Goal: Task Accomplishment & Management: Complete application form

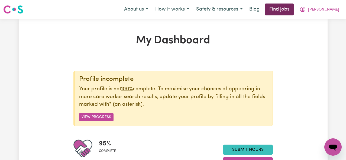
click at [294, 12] on link "Find jobs" at bounding box center [279, 10] width 29 height 12
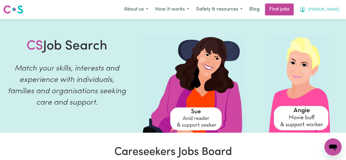
click at [336, 5] on button "[PERSON_NAME]" at bounding box center [319, 9] width 47 height 11
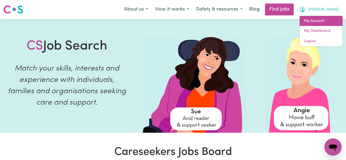
click at [324, 21] on link "My Account" at bounding box center [320, 21] width 43 height 10
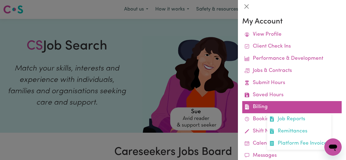
click at [279, 105] on link "Billing Job Reports Remittances Platform Fee Invoices" at bounding box center [291, 107] width 99 height 12
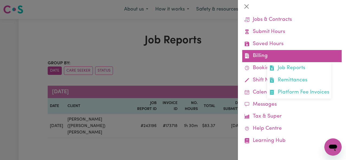
scroll to position [51, 0]
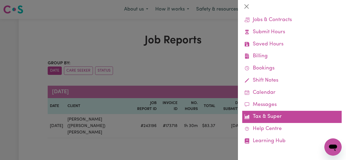
click at [262, 116] on link "Tax & Super" at bounding box center [291, 117] width 99 height 12
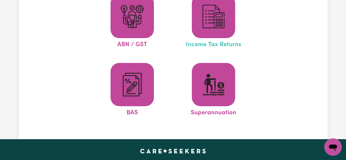
scroll to position [73, 0]
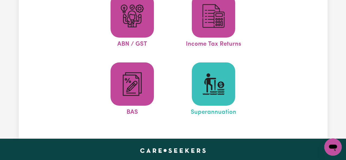
click at [218, 92] on img at bounding box center [213, 84] width 26 height 26
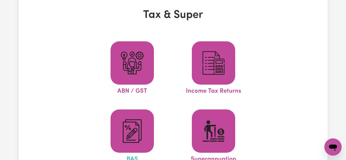
scroll to position [0, 0]
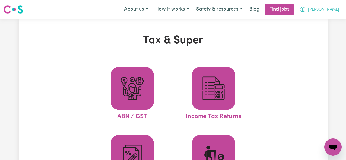
click at [332, 6] on button "[PERSON_NAME]" at bounding box center [319, 9] width 47 height 11
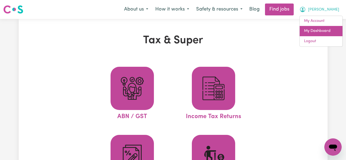
click at [315, 32] on link "My Dashboard" at bounding box center [320, 31] width 43 height 10
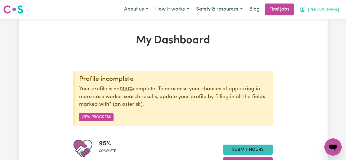
click at [329, 12] on button "[PERSON_NAME]" at bounding box center [319, 9] width 47 height 11
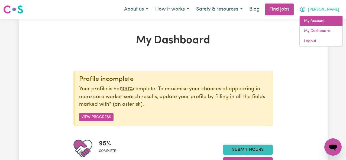
click at [315, 20] on link "My Account" at bounding box center [320, 21] width 43 height 10
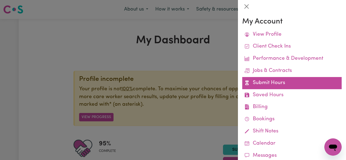
click at [300, 83] on link "Submit Hours" at bounding box center [291, 83] width 99 height 12
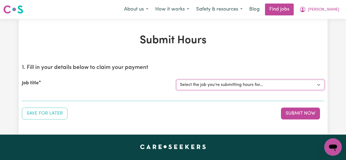
click at [220, 82] on select "Select the job you're submitting hours for... [[PERSON_NAME] (Rayne) Kalie] See…" at bounding box center [250, 85] width 148 height 10
select select "14860"
click at [176, 80] on select "Select the job you're submitting hours for... [[PERSON_NAME] (Rayne) Kalie] See…" at bounding box center [250, 85] width 148 height 10
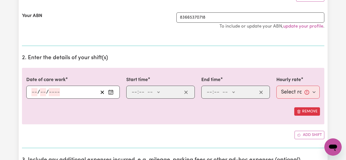
scroll to position [114, 0]
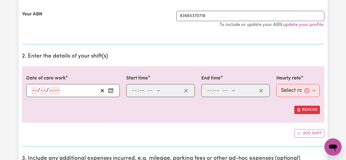
click at [34, 90] on input "number" at bounding box center [34, 91] width 6 height 8
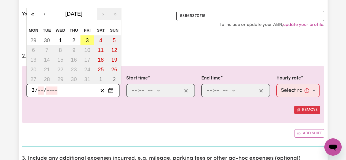
type input "3"
click at [41, 89] on input "number" at bounding box center [41, 91] width 6 height 8
click at [33, 89] on input "3" at bounding box center [33, 91] width 4 height 8
type input "29"
type input "08"
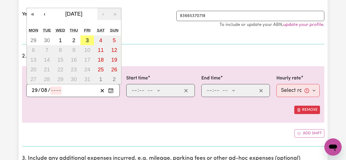
type input "0002-08-29"
type input "8"
type input "2"
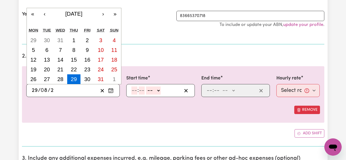
type input "0020-08-29"
type input "20"
type input "0202-08-29"
type input "202"
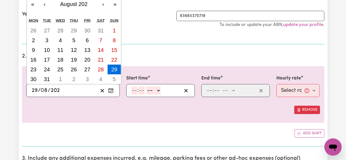
type input "[DATE]"
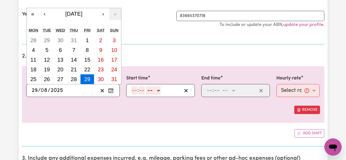
type input "2025"
click at [46, 91] on input "8" at bounding box center [44, 91] width 7 height 8
type input "0"
type input "[DATE]"
type input "9"
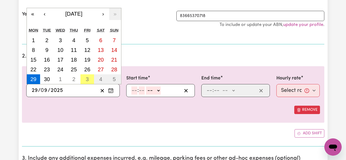
click at [94, 115] on div "Date of care work [DATE] 29 / 0 9 / 2025 « ‹ [DATE] › » Mon Tue Wed Thu Fri Sat…" at bounding box center [173, 94] width 302 height 57
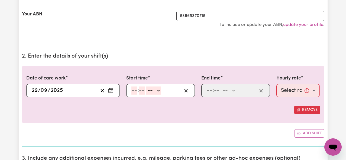
click at [147, 90] on select "-- AM PM" at bounding box center [153, 91] width 15 height 8
click at [134, 91] on input "number" at bounding box center [134, 91] width 6 height 8
type input "3"
type input "00"
click at [151, 91] on select "-- AM PM" at bounding box center [152, 91] width 15 height 8
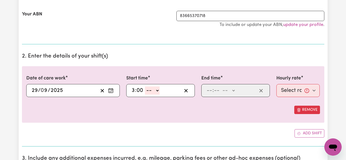
select select "pm"
click at [145, 87] on select "-- AM PM" at bounding box center [152, 91] width 15 height 8
type input "15:00"
type input "0"
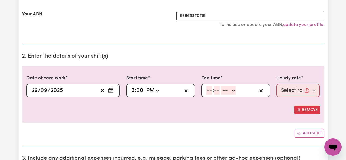
click at [211, 88] on input "number" at bounding box center [209, 91] width 6 height 8
type input "7"
type input "00"
click at [231, 91] on select "-- AM PM" at bounding box center [227, 91] width 15 height 8
select select "pm"
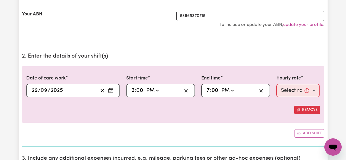
click at [220, 87] on select "-- AM PM" at bounding box center [227, 91] width 15 height 8
type input "19:00"
type input "0"
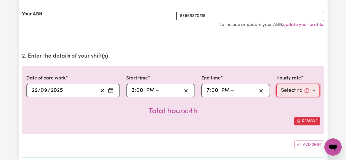
click at [315, 92] on select "Select rate... $61.07 (Weekday)" at bounding box center [298, 90] width 44 height 13
select select "61.07-Weekday"
click at [276, 84] on select "Select rate... $61.07 (Weekday)" at bounding box center [298, 90] width 44 height 13
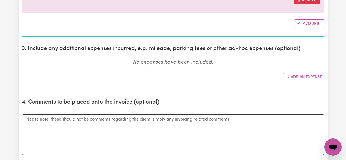
scroll to position [235, 0]
click at [292, 78] on button "Add an expense" at bounding box center [303, 77] width 41 height 8
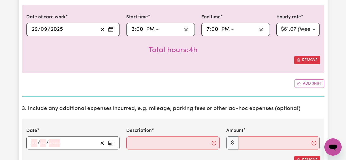
scroll to position [175, 0]
click at [35, 142] on input "number" at bounding box center [34, 143] width 6 height 8
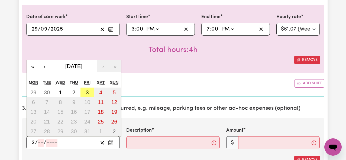
type input "29"
type input "09"
type input "0002-09-29"
type input "9"
type input "2"
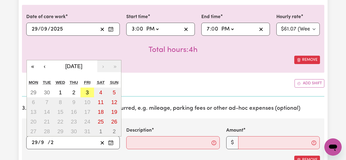
type input "0020-09-29"
type input "20"
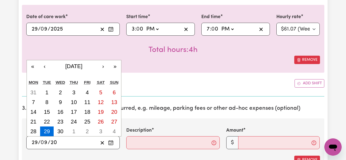
type input "0202-09-29"
type input "202"
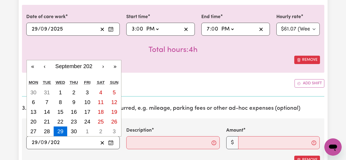
type input "[DATE]"
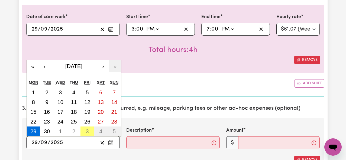
type input "2025"
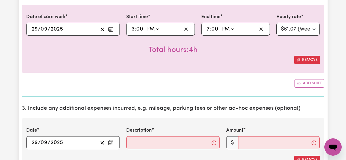
click at [156, 116] on section "3. Include any additional expenses incurred, e.g. mileage, parking fees or othe…" at bounding box center [173, 149] width 302 height 96
click at [154, 138] on input "Description" at bounding box center [172, 142] width 93 height 13
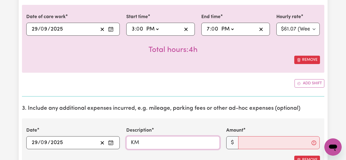
type input "KM"
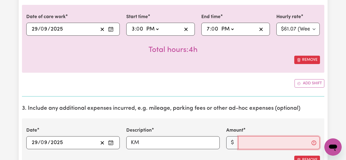
click at [265, 148] on input "Amount" at bounding box center [279, 142] width 82 height 13
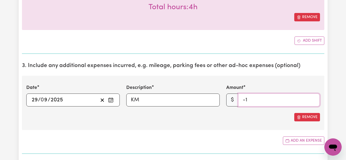
scroll to position [220, 0]
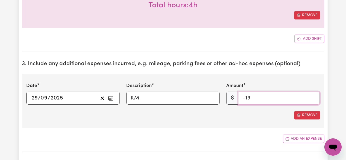
type input "-1"
type input "94.60"
click at [247, 142] on div "Add an expense" at bounding box center [173, 139] width 302 height 8
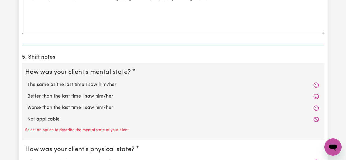
scroll to position [412, 0]
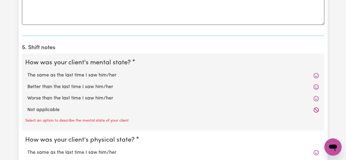
click at [313, 75] on icon at bounding box center [315, 75] width 5 height 5
click at [316, 76] on icon at bounding box center [315, 75] width 5 height 5
click at [59, 75] on label "The same as the last time I saw him/her" at bounding box center [172, 75] width 291 height 7
click at [27, 72] on input "The same as the last time I saw him/her" at bounding box center [27, 72] width 0 height 0
radio input "true"
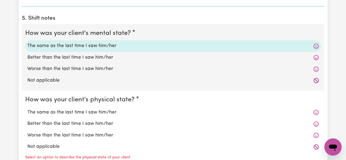
scroll to position [443, 0]
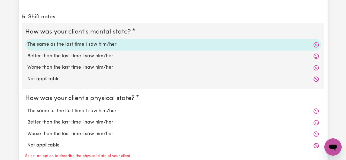
click at [92, 110] on label "The same as the last time I saw him/her" at bounding box center [172, 111] width 291 height 7
click at [27, 108] on input "The same as the last time I saw him/her" at bounding box center [27, 107] width 0 height 0
radio input "true"
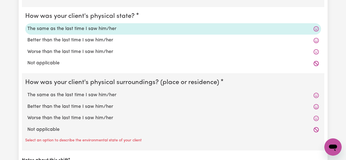
scroll to position [528, 0]
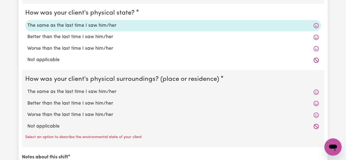
click at [83, 94] on label "The same as the last time I saw him/her" at bounding box center [172, 92] width 291 height 7
click at [27, 89] on input "The same as the last time I saw him/her" at bounding box center [27, 88] width 0 height 0
radio input "true"
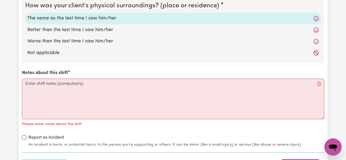
scroll to position [609, 0]
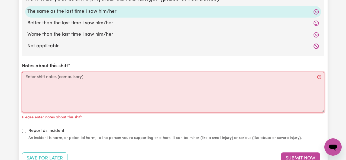
click at [83, 94] on textarea "Notes about this shift" at bounding box center [173, 92] width 302 height 41
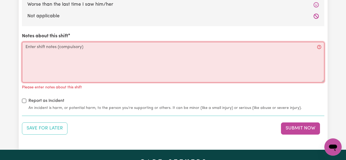
scroll to position [638, 0]
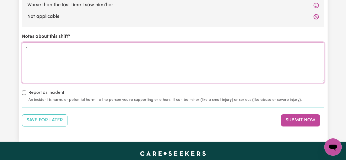
type textarea "-"
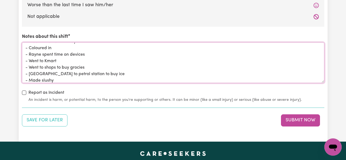
scroll to position [12, 0]
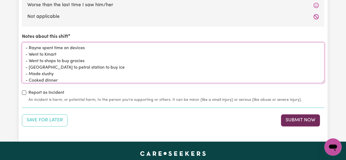
type textarea "- Made breakfast for Rayne - Coloured in - Rayne spent time on devices - Went t…"
click at [299, 120] on button "Submit Now" at bounding box center [300, 121] width 39 height 12
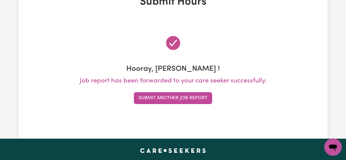
scroll to position [36, 0]
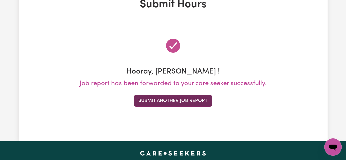
click at [192, 102] on button "Submit Another Job Report" at bounding box center [173, 101] width 78 height 12
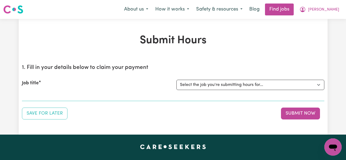
scroll to position [0, 0]
click at [196, 83] on select "Select the job you're submitting hours for... [[PERSON_NAME] (Rayne) Kalie] See…" at bounding box center [250, 85] width 148 height 10
select select "14860"
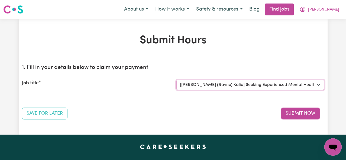
click at [176, 80] on select "Select the job you're submitting hours for... [[PERSON_NAME] (Rayne) Kalie] See…" at bounding box center [250, 85] width 148 height 10
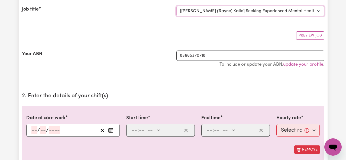
scroll to position [99, 0]
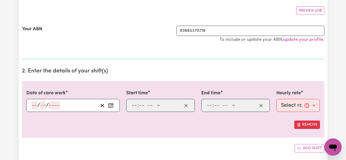
click at [130, 105] on div ": -- AM PM" at bounding box center [160, 105] width 69 height 13
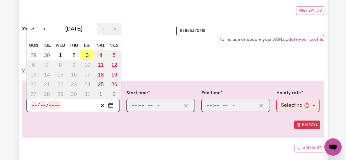
click at [36, 106] on input "number" at bounding box center [34, 106] width 6 height 8
type input "30"
type input "09"
type input "0002-09-30"
type input "9"
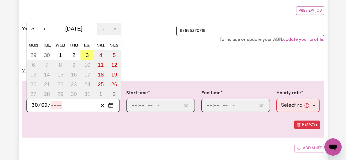
type input "2"
type input "0020-09-30"
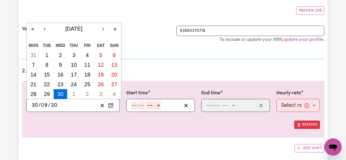
type input "202"
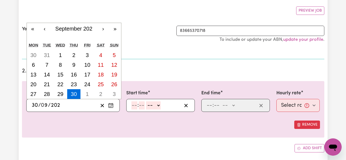
type input "[DATE]"
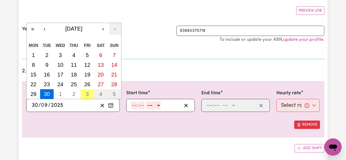
type input "2025"
click at [132, 103] on input "number" at bounding box center [134, 106] width 6 height 8
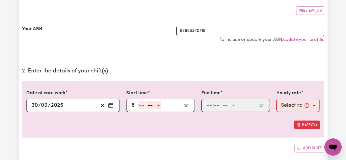
type input "8"
type input "00"
click at [39, 107] on span "/" at bounding box center [39, 106] width 3 height 6
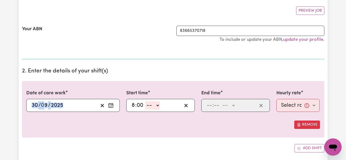
click at [39, 107] on span "/" at bounding box center [39, 106] width 3 height 6
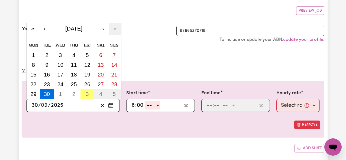
click at [36, 107] on input "30" at bounding box center [34, 106] width 7 height 8
type input "[DATE]"
type input "1"
click at [40, 105] on input "9" at bounding box center [41, 106] width 7 height 8
type input "[DATE]"
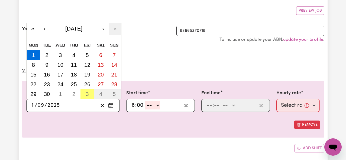
type input "1"
type input "[DATE]"
type input "10"
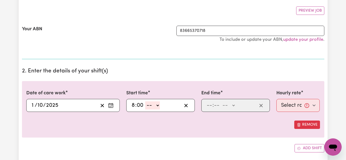
click at [216, 100] on div ": -- AM PM" at bounding box center [235, 105] width 69 height 13
click at [148, 106] on select "-- AM PM" at bounding box center [152, 106] width 15 height 8
click at [145, 102] on select "-- AM PM" at bounding box center [152, 106] width 15 height 8
click at [151, 110] on div "8 : 00 -- AM PM" at bounding box center [160, 105] width 69 height 13
click at [158, 94] on div "Start time 8 : 00 -- AM PM" at bounding box center [160, 101] width 69 height 22
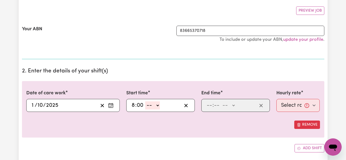
click at [155, 106] on select "-- AM PM" at bounding box center [152, 106] width 15 height 8
select select "am"
click at [145, 102] on select "-- AM PM" at bounding box center [152, 106] width 15 height 8
type input "08:00"
type input "0"
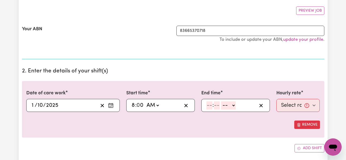
click at [208, 108] on input "number" at bounding box center [209, 106] width 6 height 8
type input "7"
type input "00"
click at [223, 106] on select "-- AM PM" at bounding box center [227, 106] width 15 height 8
select select "pm"
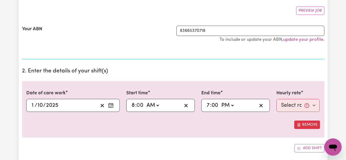
click at [220, 102] on select "-- AM PM" at bounding box center [227, 106] width 15 height 8
type input "19:00"
type input "0"
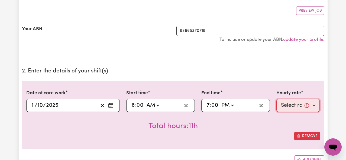
click at [293, 103] on select "Select rate... $61.07 (Weekday)" at bounding box center [298, 105] width 44 height 13
select select "61.07-Weekday"
click at [276, 99] on select "Select rate... $61.07 (Weekday)" at bounding box center [298, 105] width 44 height 13
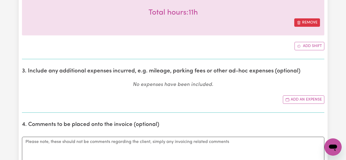
scroll to position [213, 0]
click at [301, 97] on button "Add an expense" at bounding box center [303, 99] width 41 height 8
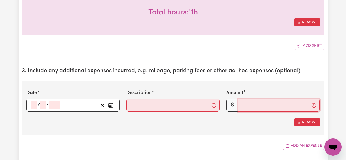
click at [272, 110] on input "Amount" at bounding box center [279, 105] width 82 height 13
type input "9"
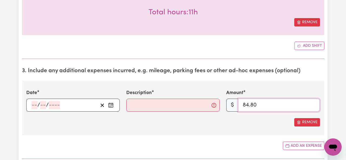
type input "84.80"
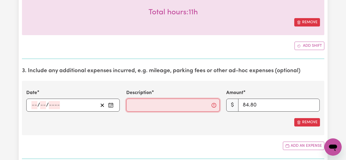
click at [169, 101] on input "Description" at bounding box center [172, 105] width 93 height 13
type input "KM"
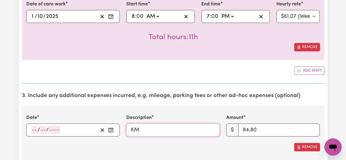
scroll to position [193, 0]
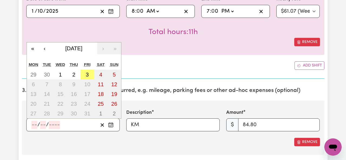
click at [35, 126] on input "number" at bounding box center [34, 125] width 6 height 8
type input "1"
click at [39, 126] on input "number" at bounding box center [40, 125] width 6 height 8
type input "10"
type input "0002-10-01"
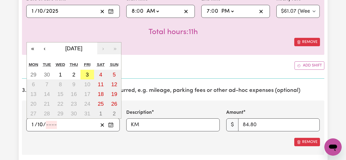
type input "2"
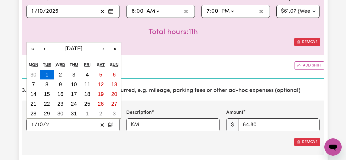
type input "0020-10-01"
type input "202"
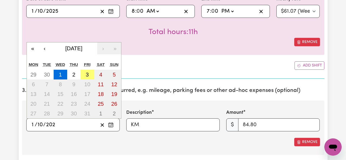
type input "[DATE]"
type input "2025"
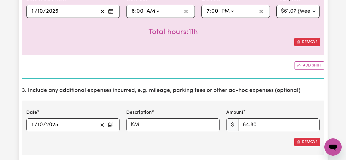
click at [221, 64] on div "Add shift" at bounding box center [173, 65] width 302 height 8
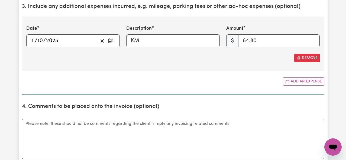
scroll to position [283, 0]
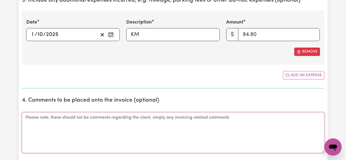
click at [146, 117] on textarea "Comments" at bounding box center [173, 133] width 302 height 41
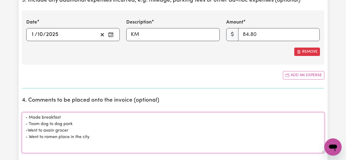
type textarea "- Made breakfast - Toom dog to dog park -Went to asain grocer - Went to ramen p…"
click at [271, 30] on input "84.80" at bounding box center [279, 34] width 82 height 13
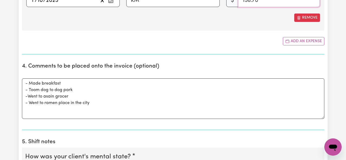
scroll to position [321, 0]
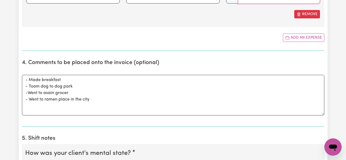
type input "158.70"
click at [90, 93] on textarea "- Made breakfast - Toom dog to dog park -Went to asain grocer - Went to ramen p…" at bounding box center [173, 95] width 302 height 41
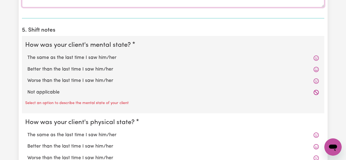
scroll to position [428, 0]
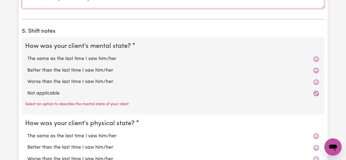
type textarea "- Made breakfast - Toom dog to dog park -Went to asain grocer - Played on devic…"
click at [301, 60] on label "The same as the last time I saw him/her" at bounding box center [172, 59] width 291 height 7
click at [27, 56] on input "The same as the last time I saw him/her" at bounding box center [27, 55] width 0 height 0
radio input "true"
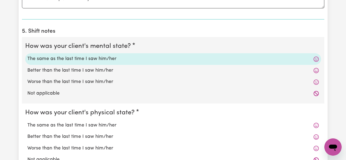
click at [70, 125] on label "The same as the last time I saw him/her" at bounding box center [172, 125] width 291 height 7
click at [27, 122] on input "The same as the last time I saw him/her" at bounding box center [27, 122] width 0 height 0
radio input "true"
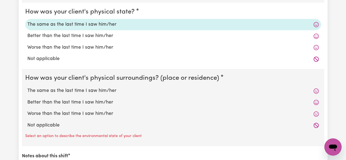
click at [59, 91] on label "The same as the last time I saw him/her" at bounding box center [172, 90] width 291 height 7
click at [27, 87] on input "The same as the last time I saw him/her" at bounding box center [27, 87] width 0 height 0
radio input "true"
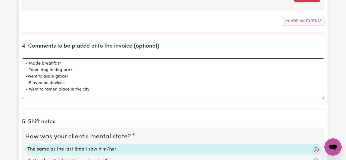
scroll to position [337, 0]
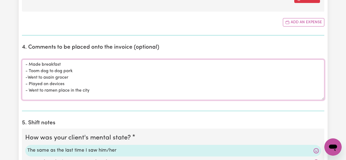
drag, startPoint x: 99, startPoint y: 93, endPoint x: 14, endPoint y: 63, distance: 90.3
click at [14, 63] on div "Submit Hours 1. Fill in your details below to claim your payment Job title Sele…" at bounding box center [173, 67] width 346 height 770
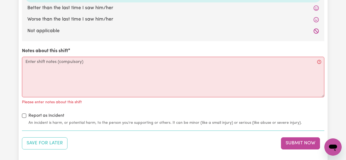
scroll to position [630, 0]
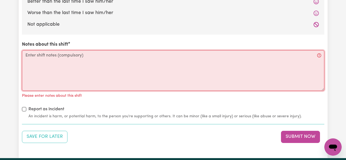
click at [90, 71] on textarea "Notes about this shift" at bounding box center [173, 70] width 302 height 41
paste textarea "- Made breakfast - Toom dog to dog park -Went to asain grocer - Played on devic…"
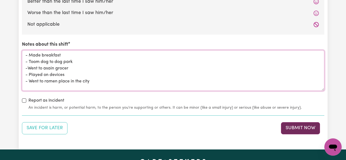
type textarea "- Made breakfast - Toom dog to dog park -Went to asain grocer - Played on devic…"
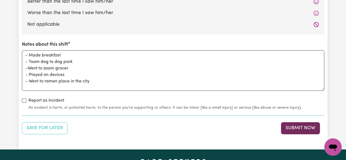
click at [295, 133] on button "Submit Now" at bounding box center [300, 128] width 39 height 12
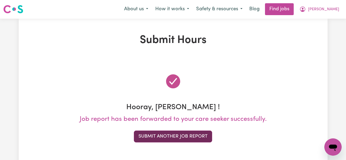
scroll to position [0, 0]
click at [191, 137] on button "Submit Another Job Report" at bounding box center [173, 137] width 78 height 12
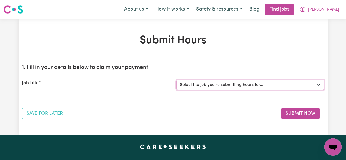
click at [219, 86] on select "Select the job you're submitting hours for... [[PERSON_NAME] (Rayne) Kalie] See…" at bounding box center [250, 85] width 148 height 10
select select "14860"
click at [176, 80] on select "Select the job you're submitting hours for... [[PERSON_NAME] (Rayne) Kalie] See…" at bounding box center [250, 85] width 148 height 10
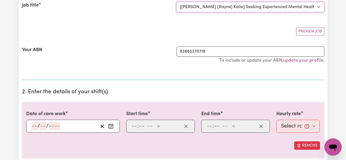
scroll to position [87, 0]
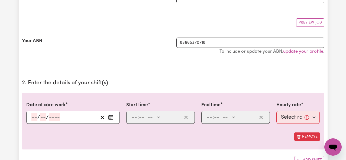
click at [36, 117] on input "number" at bounding box center [34, 117] width 6 height 8
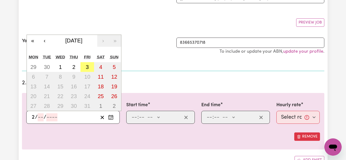
type input "2"
click at [39, 116] on input "number" at bounding box center [41, 117] width 6 height 8
type input "10"
type input "0002-10-02"
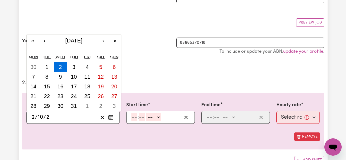
type input "20"
type input "0202-10-02"
type input "202"
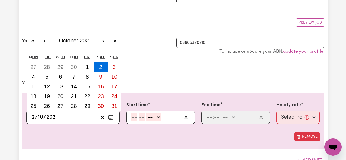
type input "[DATE]"
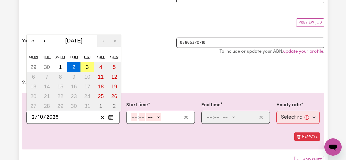
type input "2025"
click at [136, 121] on input "number" at bounding box center [134, 117] width 6 height 8
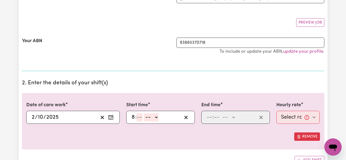
type input "8"
type input "00"
click at [151, 117] on select "-- AM PM" at bounding box center [152, 117] width 15 height 8
select select "am"
click at [145, 113] on select "-- AM PM" at bounding box center [152, 117] width 15 height 8
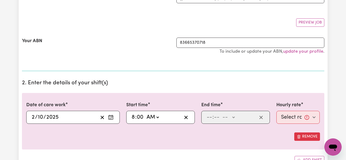
type input "08:00"
type input "0"
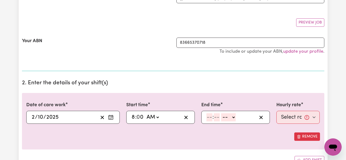
click at [210, 116] on input "number" at bounding box center [209, 117] width 6 height 8
type input "7"
type input "00"
click at [232, 116] on select "-- AM PM" at bounding box center [227, 117] width 15 height 8
select select "pm"
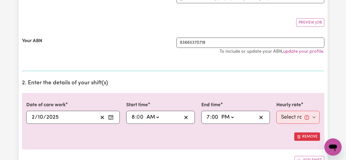
click at [220, 113] on select "-- AM PM" at bounding box center [227, 117] width 15 height 8
type input "19:00"
type input "0"
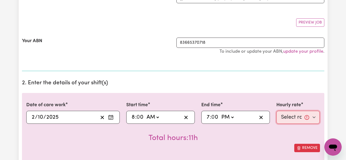
click at [284, 112] on select "Select rate... $61.07 (Weekday)" at bounding box center [298, 117] width 44 height 13
select select "61.07-Weekday"
click at [276, 111] on select "Select rate... $61.07 (Weekday)" at bounding box center [298, 117] width 44 height 13
click at [213, 118] on input "0" at bounding box center [214, 117] width 7 height 8
type input "19:03"
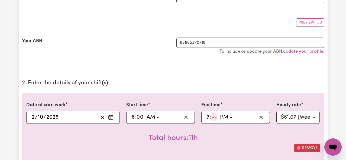
type input "3"
type input "19:30"
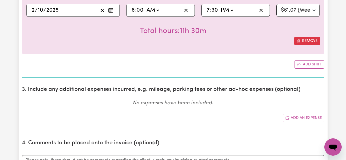
type input "30"
click at [229, 105] on p "No expenses have been included." at bounding box center [173, 104] width 302 height 8
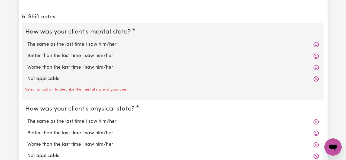
scroll to position [399, 0]
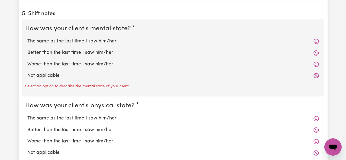
click at [105, 42] on label "The same as the last time I saw him/her" at bounding box center [172, 41] width 291 height 7
click at [27, 38] on input "The same as the last time I saw him/her" at bounding box center [27, 38] width 0 height 0
radio input "true"
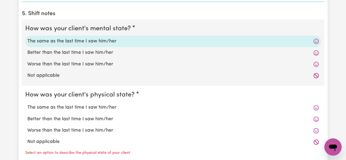
click at [86, 110] on label "The same as the last time I saw him/her" at bounding box center [172, 107] width 291 height 7
click at [27, 104] on input "The same as the last time I saw him/her" at bounding box center [27, 104] width 0 height 0
radio input "true"
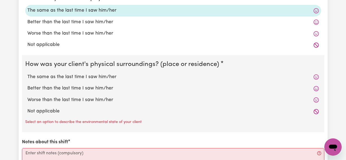
scroll to position [508, 0]
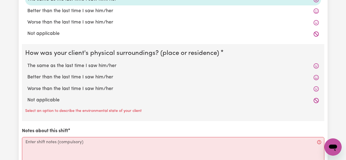
click at [85, 66] on label "The same as the last time I saw him/her" at bounding box center [172, 66] width 291 height 7
click at [27, 63] on input "The same as the last time I saw him/her" at bounding box center [27, 62] width 0 height 0
radio input "true"
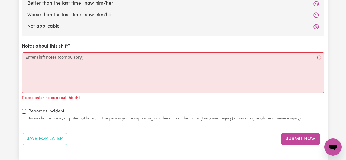
scroll to position [584, 0]
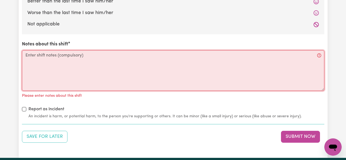
click at [85, 66] on textarea "Notes about this shift" at bounding box center [173, 70] width 302 height 41
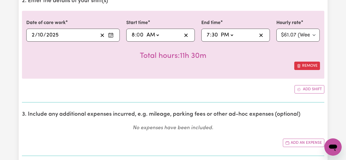
scroll to position [209, 0]
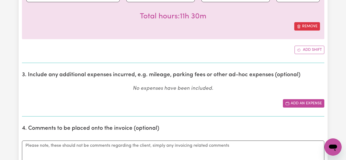
type textarea "- Went to shops to get ingreidants for breakfast - Cooked breakfast - Deep clea…"
click at [298, 102] on button "Add an expense" at bounding box center [303, 103] width 41 height 8
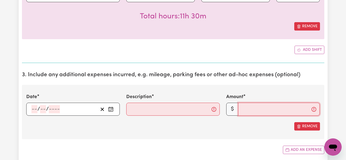
click at [286, 109] on input "Amount" at bounding box center [279, 109] width 82 height 13
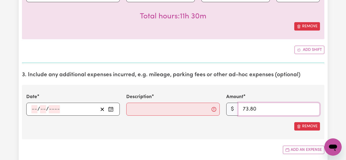
type input "73.80"
click at [177, 113] on input "Description" at bounding box center [172, 109] width 93 height 13
type input "KM"
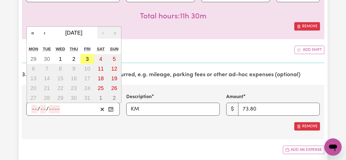
click at [34, 113] on input "number" at bounding box center [34, 109] width 6 height 8
click at [70, 59] on button "2" at bounding box center [74, 59] width 14 height 10
type input "[DATE]"
type input "2"
type input "10"
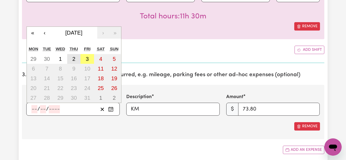
type input "2025"
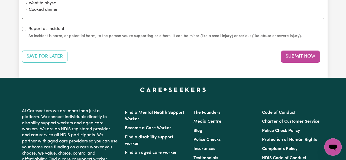
scroll to position [691, 0]
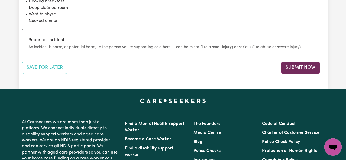
click at [304, 64] on button "Submit Now" at bounding box center [300, 68] width 39 height 12
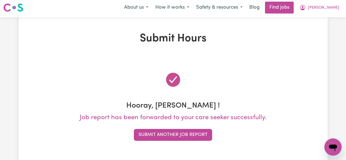
scroll to position [0, 0]
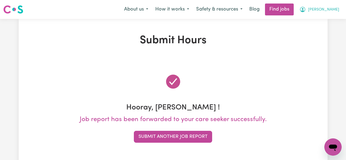
click at [305, 8] on icon "My Account" at bounding box center [302, 9] width 5 height 5
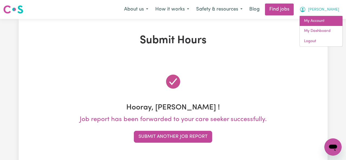
click at [316, 25] on link "My Account" at bounding box center [320, 21] width 43 height 10
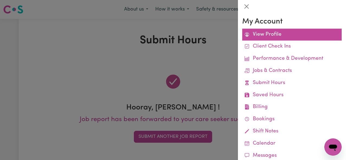
click at [275, 33] on link "View Profile" at bounding box center [291, 35] width 99 height 12
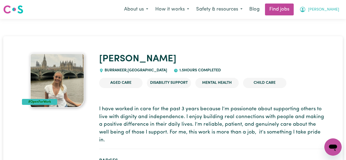
click at [306, 8] on icon "My Account" at bounding box center [302, 9] width 6 height 6
click at [306, 11] on icon "My Account" at bounding box center [302, 9] width 6 height 6
click at [330, 11] on button "[PERSON_NAME]" at bounding box center [319, 9] width 47 height 11
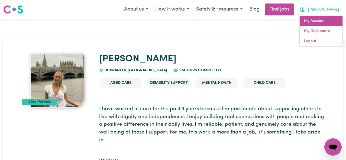
click at [326, 21] on link "My Account" at bounding box center [320, 21] width 43 height 10
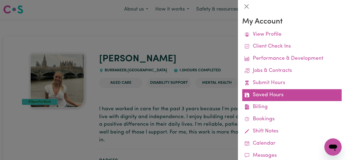
click at [293, 98] on link "Saved Hours" at bounding box center [291, 95] width 99 height 12
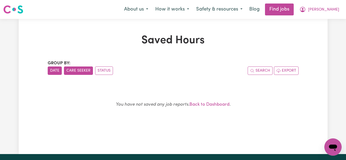
click at [86, 67] on button "Care Seeker" at bounding box center [78, 71] width 29 height 8
click at [332, 12] on span "[PERSON_NAME]" at bounding box center [323, 10] width 31 height 6
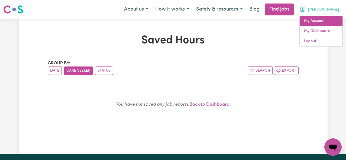
click at [309, 22] on link "My Account" at bounding box center [320, 21] width 43 height 10
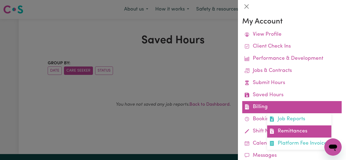
click at [279, 136] on link "Remittances" at bounding box center [299, 132] width 64 height 12
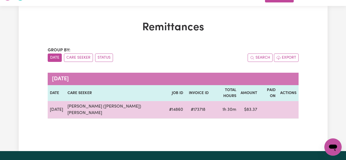
scroll to position [14, 0]
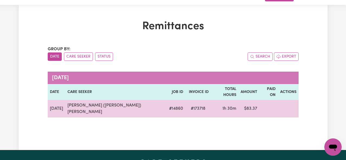
click at [243, 102] on td "$ 83.37" at bounding box center [248, 109] width 21 height 18
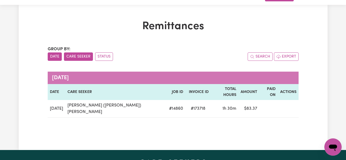
click at [82, 53] on button "Care Seeker" at bounding box center [78, 57] width 29 height 8
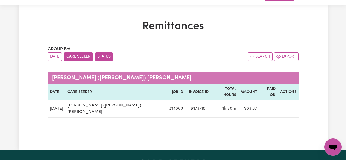
click at [100, 58] on button "Status" at bounding box center [104, 57] width 18 height 8
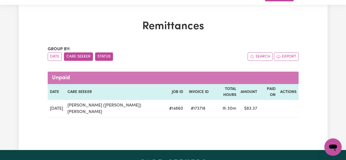
click at [79, 58] on button "Care Seeker" at bounding box center [78, 57] width 29 height 8
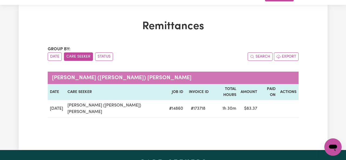
click at [48, 51] on span "Group by:" at bounding box center [59, 49] width 23 height 4
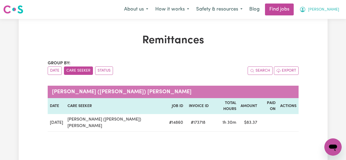
click at [325, 6] on button "[PERSON_NAME]" at bounding box center [319, 9] width 47 height 11
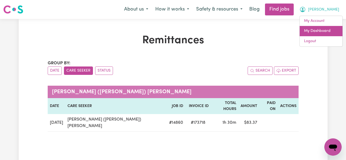
click at [314, 32] on link "My Dashboard" at bounding box center [320, 31] width 43 height 10
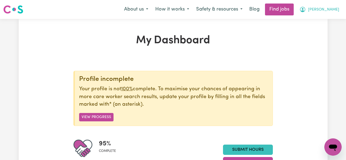
click at [334, 8] on span "[PERSON_NAME]" at bounding box center [323, 10] width 31 height 6
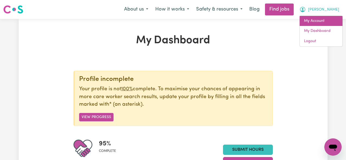
click at [327, 20] on link "My Account" at bounding box center [320, 21] width 43 height 10
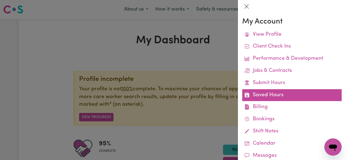
click at [282, 91] on link "Saved Hours" at bounding box center [291, 95] width 99 height 12
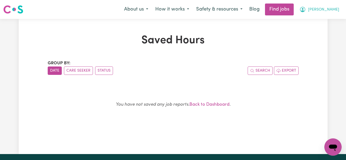
click at [340, 9] on button "[PERSON_NAME]" at bounding box center [319, 9] width 47 height 11
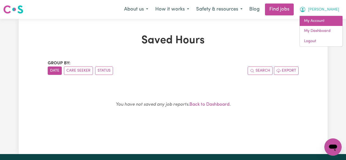
click at [325, 24] on link "My Account" at bounding box center [320, 21] width 43 height 10
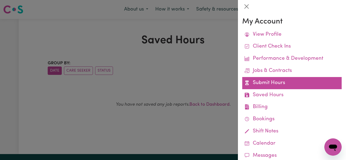
click at [270, 87] on link "Submit Hours" at bounding box center [291, 83] width 99 height 12
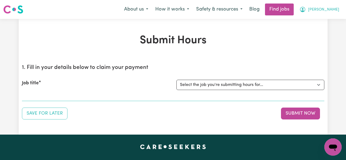
click at [330, 7] on button "[PERSON_NAME]" at bounding box center [319, 9] width 47 height 11
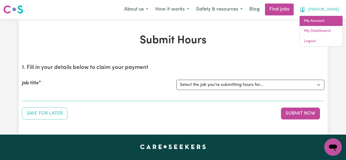
click at [325, 19] on link "My Account" at bounding box center [320, 21] width 43 height 10
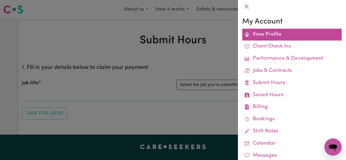
click at [291, 29] on link "View Profile" at bounding box center [291, 35] width 99 height 12
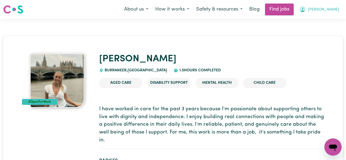
click at [331, 14] on button "[PERSON_NAME]" at bounding box center [319, 9] width 47 height 11
click at [254, 71] on div "[PERSON_NAME] , [GEOGRAPHIC_DATA] 1.5 hours completed" at bounding box center [211, 64] width 225 height 20
click at [336, 8] on span "[PERSON_NAME]" at bounding box center [323, 10] width 31 height 6
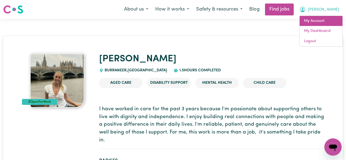
click at [329, 19] on link "My Account" at bounding box center [320, 21] width 43 height 10
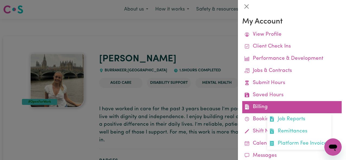
click at [297, 109] on link "Billing Job Reports Remittances Platform Fee Invoices" at bounding box center [291, 107] width 99 height 12
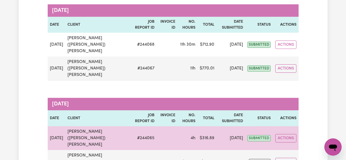
scroll to position [81, 0]
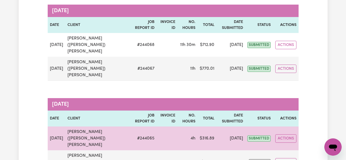
click at [224, 127] on td "[DATE]" at bounding box center [230, 139] width 29 height 24
click at [256, 136] on span "submitted" at bounding box center [258, 139] width 23 height 6
click at [286, 135] on button "Actions" at bounding box center [285, 139] width 21 height 8
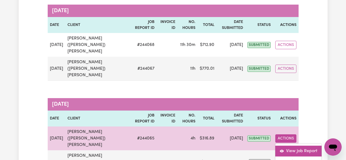
click at [286, 146] on link "View Job Report" at bounding box center [298, 151] width 46 height 11
select select "pm"
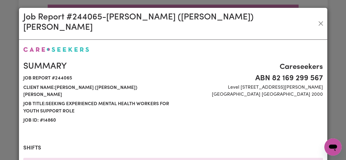
select select "61.07-Weekday"
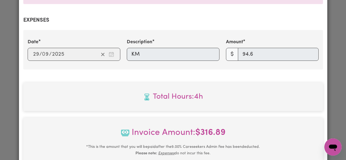
scroll to position [283, 0]
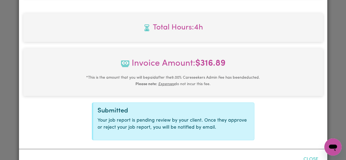
click at [311, 154] on button "Close" at bounding box center [311, 160] width 24 height 12
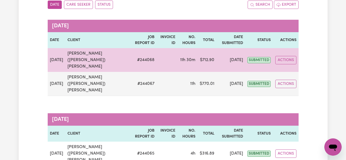
scroll to position [57, 0]
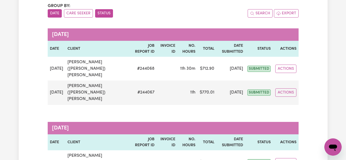
click at [109, 11] on button "Status" at bounding box center [104, 13] width 18 height 8
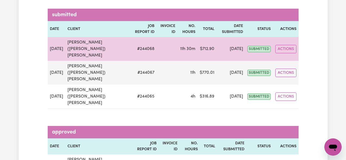
scroll to position [80, 0]
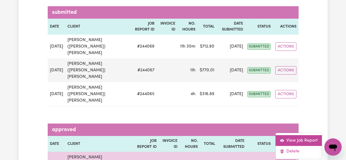
click at [289, 135] on link "View Job Report" at bounding box center [298, 140] width 46 height 11
select select "pm"
select select "61.07-Weekday"
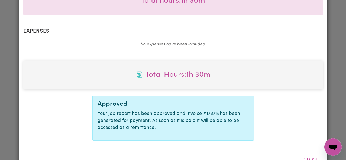
scroll to position [0, 0]
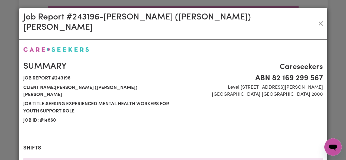
click at [320, 23] on div "Job Report # 243196 - [PERSON_NAME] (Rayne) Kalie" at bounding box center [173, 24] width 308 height 32
click at [322, 19] on button "Close" at bounding box center [320, 23] width 9 height 9
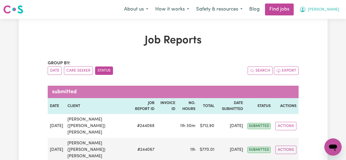
click at [305, 11] on icon "My Account" at bounding box center [302, 9] width 5 height 5
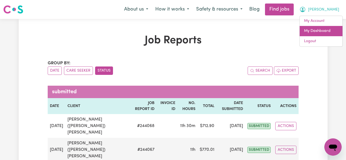
click at [327, 30] on link "My Dashboard" at bounding box center [320, 31] width 43 height 10
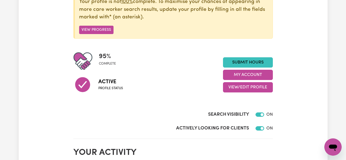
scroll to position [156, 0]
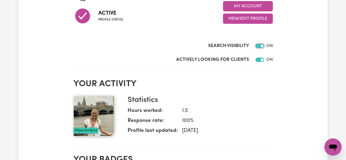
click at [263, 45] on input "Search Visibility" at bounding box center [259, 46] width 9 height 4
checkbox input "false"
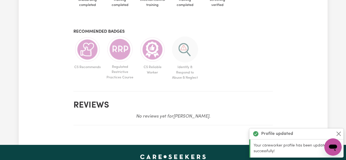
scroll to position [0, 0]
